Goal: Transaction & Acquisition: Obtain resource

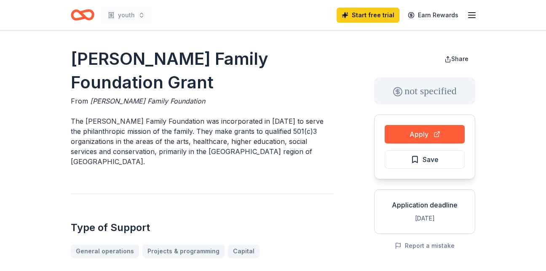
drag, startPoint x: 155, startPoint y: 104, endPoint x: 253, endPoint y: 114, distance: 98.6
click at [253, 116] on p "The [PERSON_NAME] Family Foundation was incorporated in [DATE] to serve the phi…" at bounding box center [202, 141] width 263 height 51
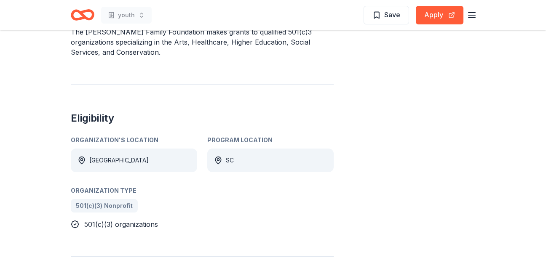
scroll to position [337, 0]
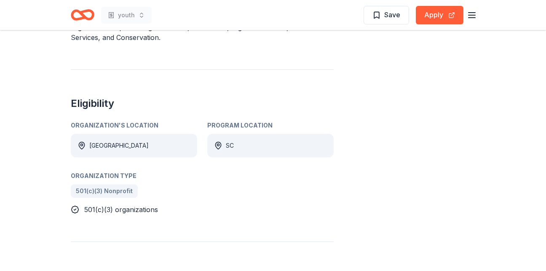
drag, startPoint x: 230, startPoint y: 98, endPoint x: 247, endPoint y: 97, distance: 16.9
click at [247, 134] on div "SC" at bounding box center [270, 146] width 126 height 24
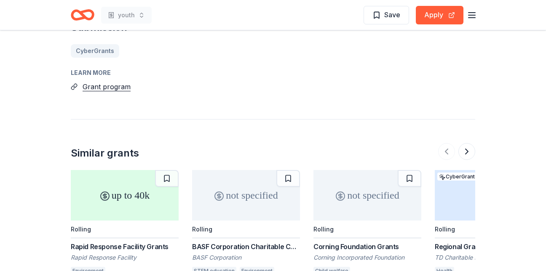
scroll to position [674, 0]
click at [249, 241] on div "BASF Corporation Charitable Contributions" at bounding box center [246, 246] width 108 height 10
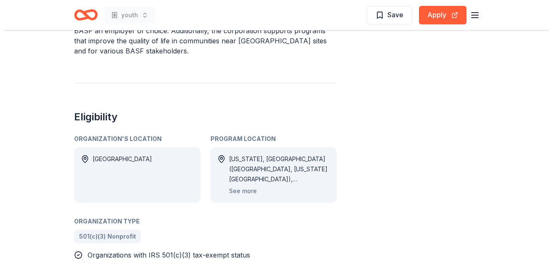
scroll to position [379, 0]
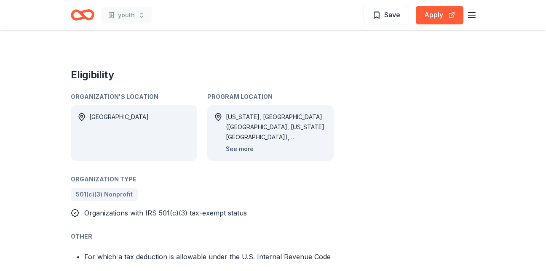
click at [242, 151] on button "See more" at bounding box center [240, 149] width 28 height 10
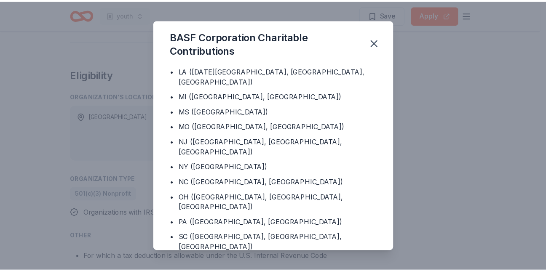
scroll to position [168, 0]
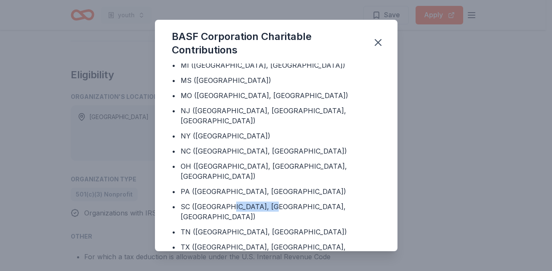
drag, startPoint x: 221, startPoint y: 169, endPoint x: 262, endPoint y: 170, distance: 40.9
click at [262, 202] on div "SC (Greenville County, Oconee County, Spartanburg County)" at bounding box center [281, 212] width 200 height 20
drag, startPoint x: 262, startPoint y: 170, endPoint x: 259, endPoint y: 176, distance: 5.8
click at [259, 202] on div "SC (Greenville County, Oconee County, Spartanburg County)" at bounding box center [281, 212] width 200 height 20
click at [376, 41] on icon "button" at bounding box center [378, 43] width 6 height 6
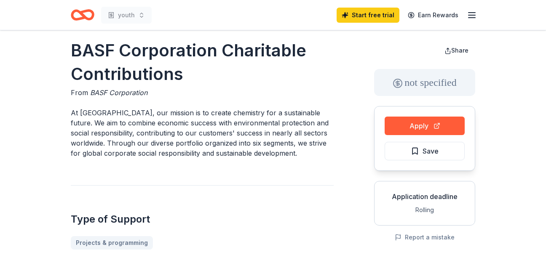
scroll to position [0, 0]
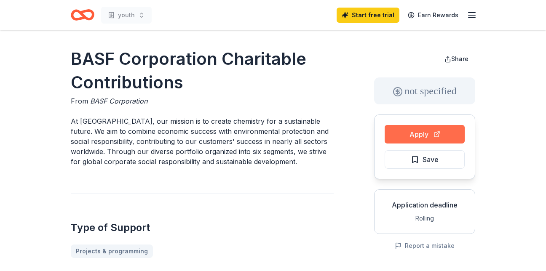
click at [405, 132] on button "Apply" at bounding box center [424, 134] width 80 height 19
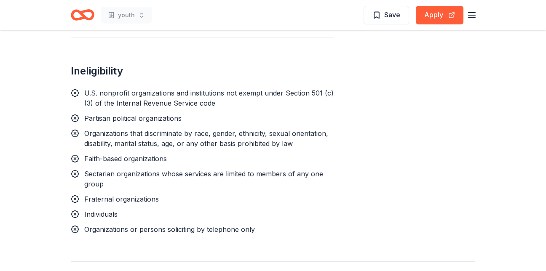
scroll to position [631, 0]
